Goal: Task Accomplishment & Management: Manage account settings

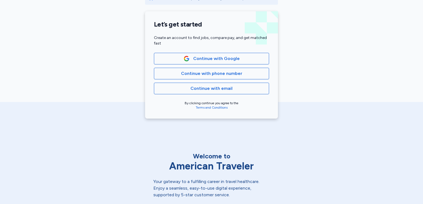
scroll to position [92, 0]
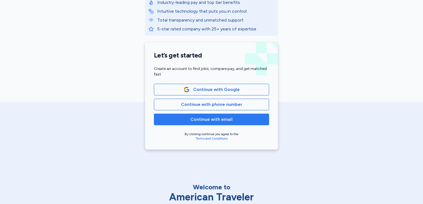
click at [208, 119] on span "Continue with email" at bounding box center [211, 119] width 42 height 7
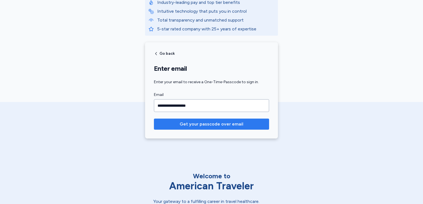
type input "**********"
click at [216, 125] on span "Get your passcode over email" at bounding box center [212, 124] width 64 height 7
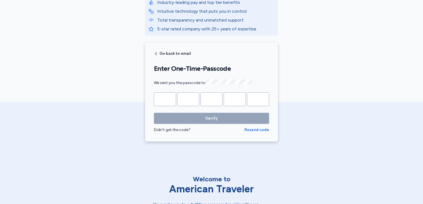
type input "*"
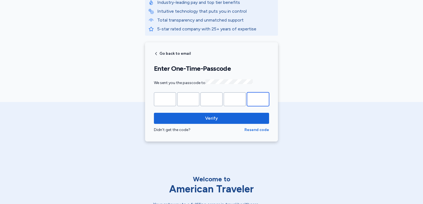
type input "*"
click at [211, 110] on form "* * * * * Verify Didn't get the code? Resend code" at bounding box center [211, 112] width 115 height 40
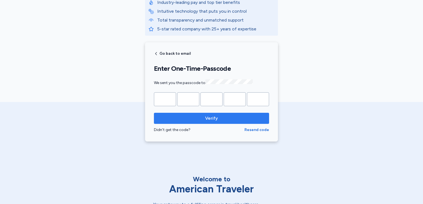
click at [211, 120] on span "Verify" at bounding box center [211, 118] width 13 height 7
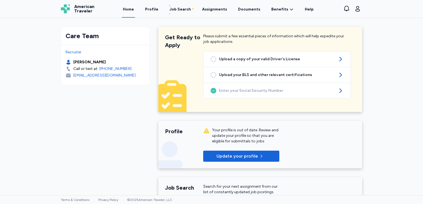
scroll to position [92, 0]
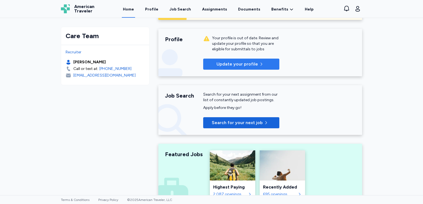
click at [245, 64] on p "Update your profile" at bounding box center [236, 64] width 41 height 7
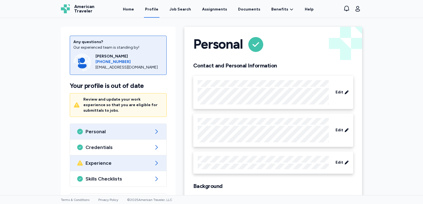
click at [96, 160] on span "Experience" at bounding box center [117, 163] width 65 height 7
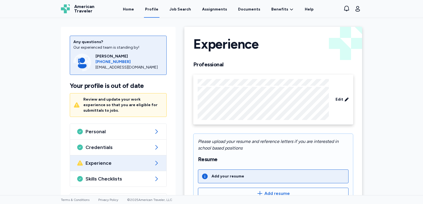
scroll to position [92, 0]
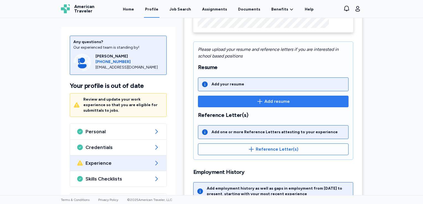
click at [274, 99] on span "Add resume" at bounding box center [276, 101] width 25 height 7
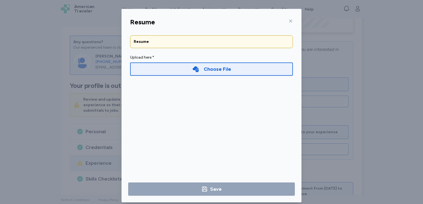
click at [222, 71] on div "Choose File" at bounding box center [217, 69] width 27 height 8
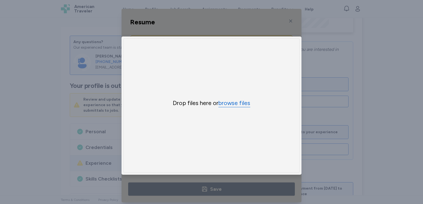
click at [229, 103] on button "browse files" at bounding box center [234, 103] width 32 height 8
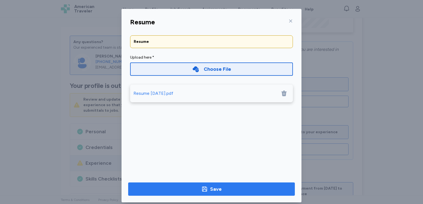
click at [203, 190] on icon "button" at bounding box center [204, 189] width 7 height 7
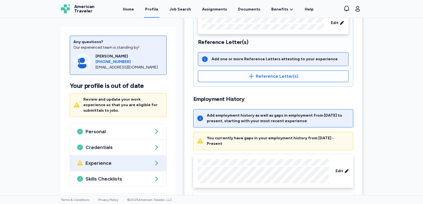
scroll to position [250, 0]
